Goal: Task Accomplishment & Management: Use online tool/utility

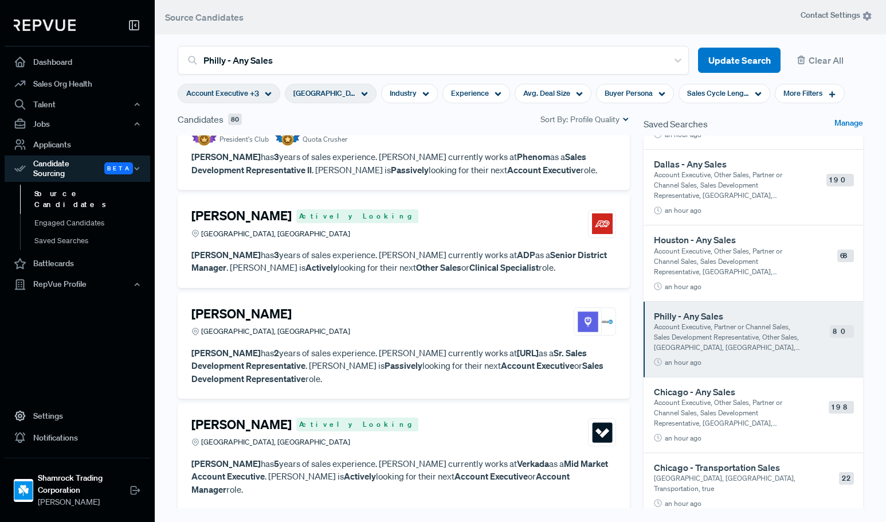
scroll to position [1777, 0]
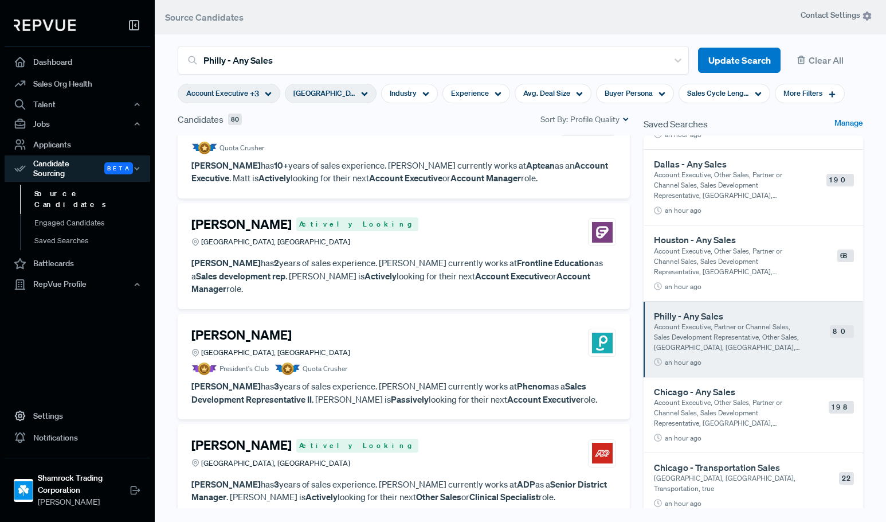
click at [326, 97] on span "[GEOGRAPHIC_DATA], [GEOGRAPHIC_DATA]" at bounding box center [324, 93] width 62 height 11
click at [444, 362] on article "President's Club Quota Crusher" at bounding box center [403, 368] width 425 height 13
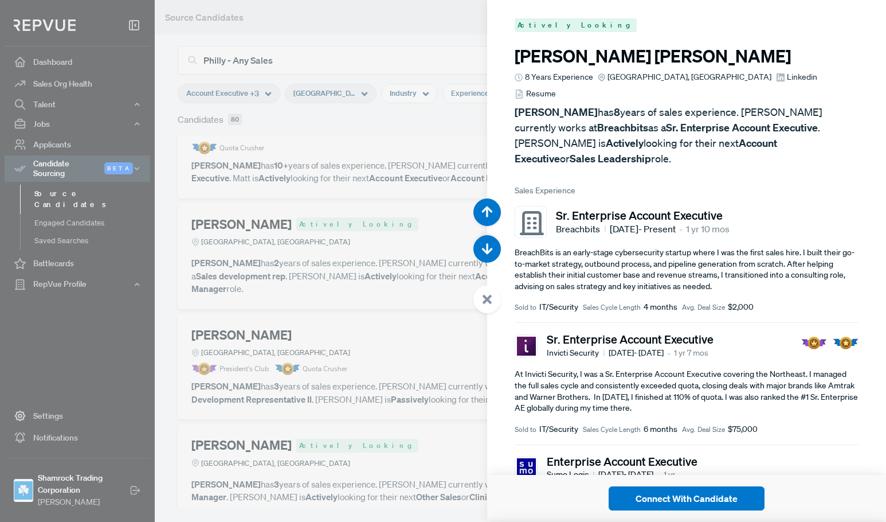
scroll to position [8866, 0]
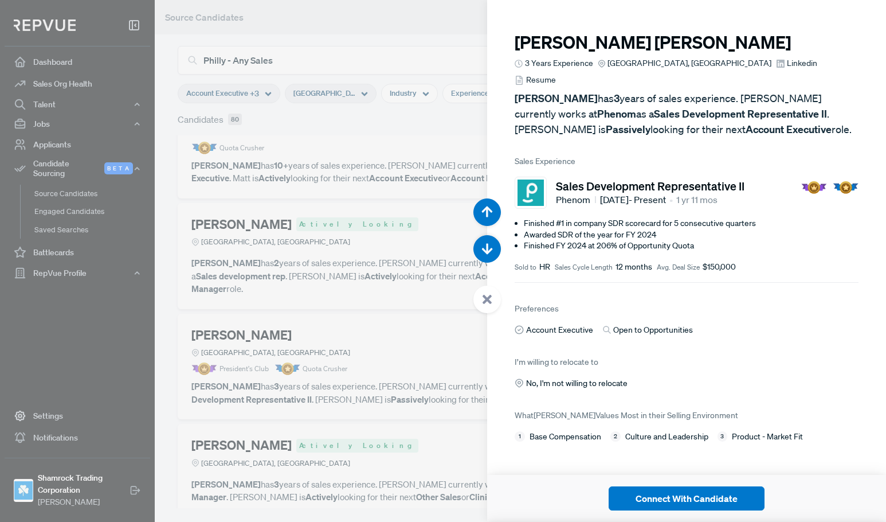
click at [386, 121] on div at bounding box center [443, 261] width 886 height 522
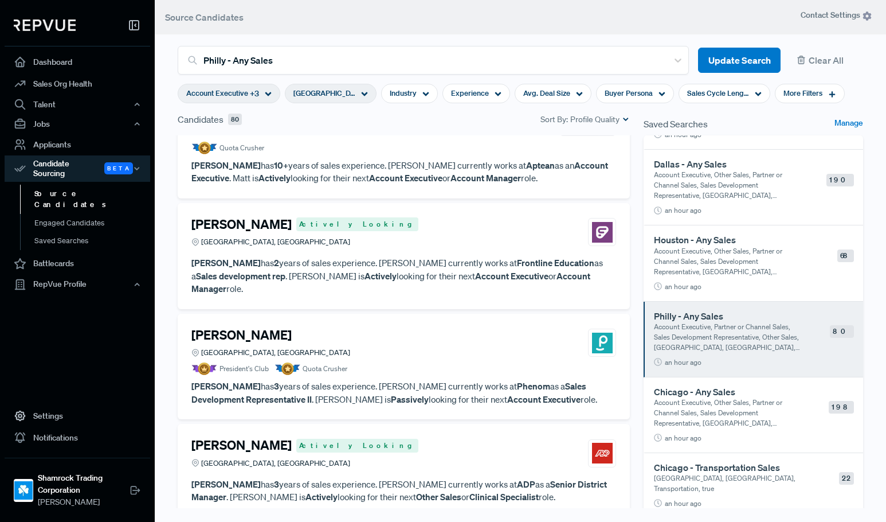
click at [343, 95] on span "[GEOGRAPHIC_DATA], [GEOGRAPHIC_DATA]" at bounding box center [324, 93] width 62 height 11
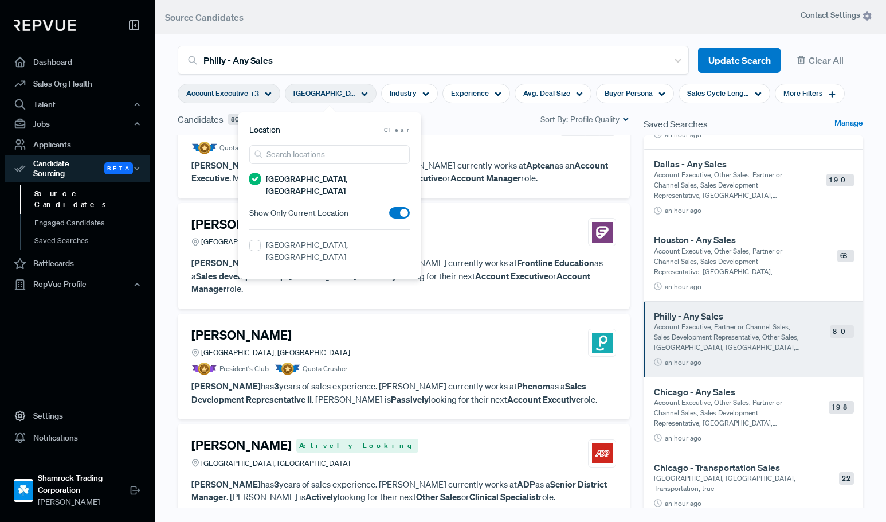
click at [468, 122] on div "Candidates 80 Sort By: Profile Quality" at bounding box center [404, 119] width 452 height 14
